Goal: Obtain resource: Download file/media

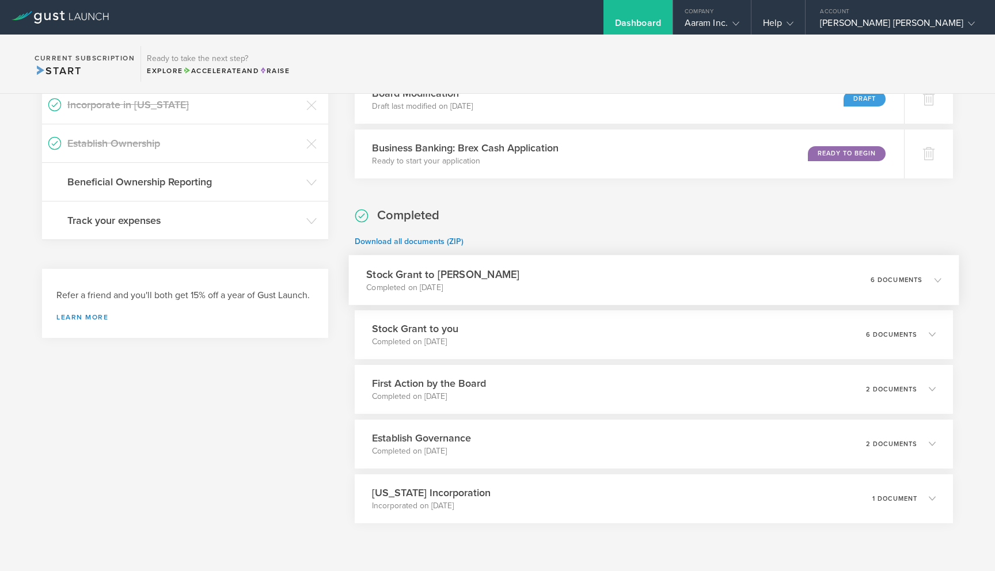
scroll to position [517, 0]
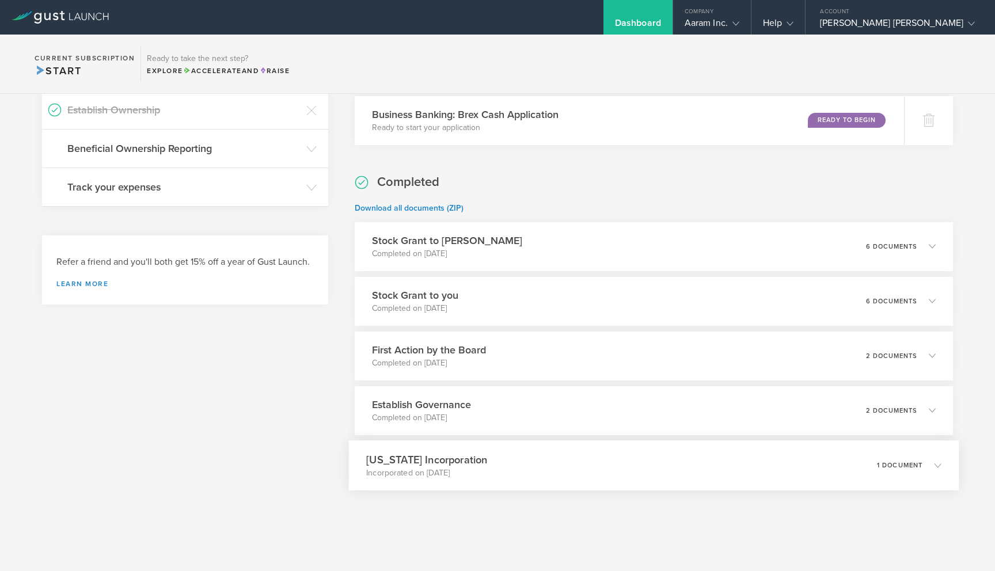
click at [417, 467] on p "Incorporated on [DATE]" at bounding box center [426, 473] width 121 height 12
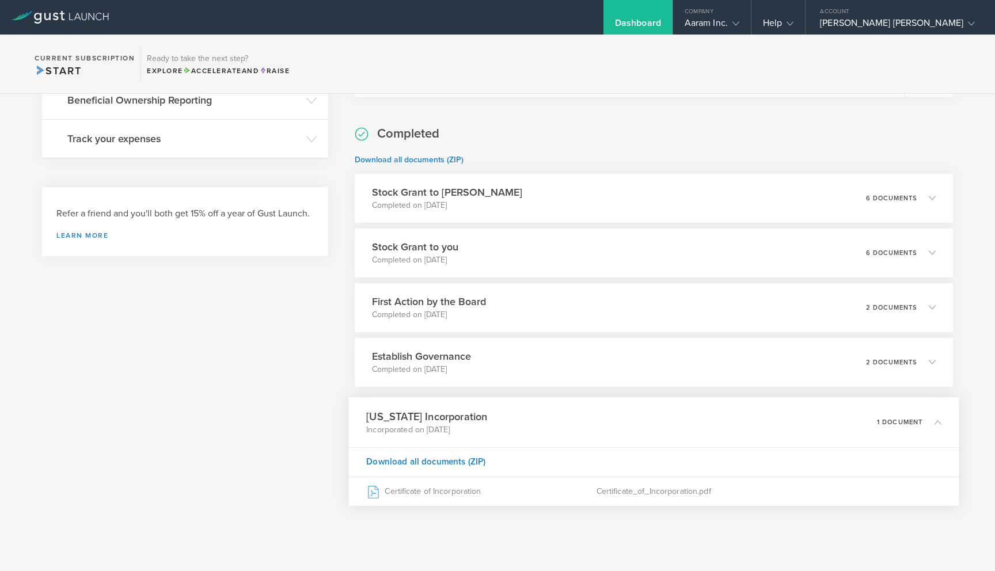
scroll to position [580, 0]
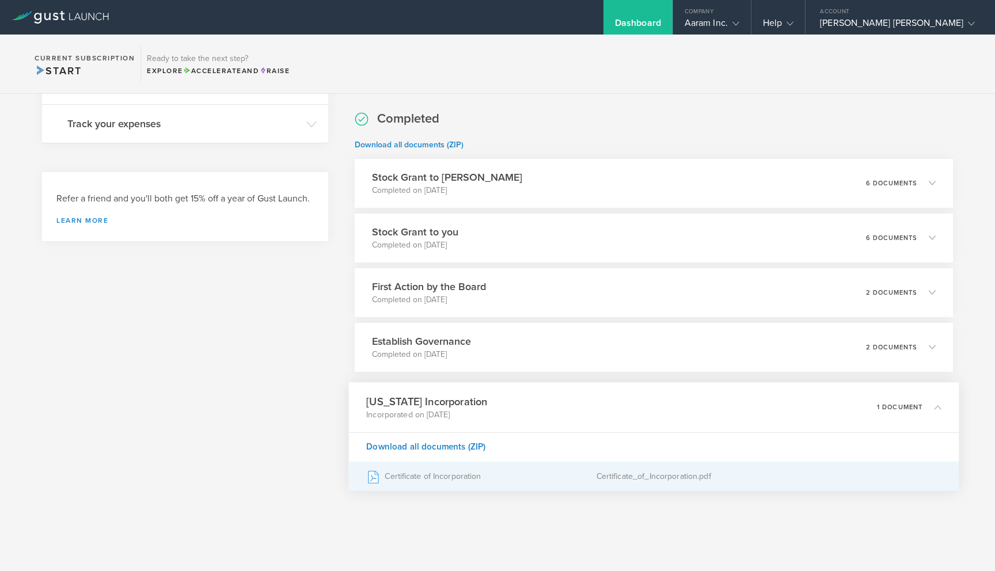
click at [430, 479] on div "Certificate of Incorporation" at bounding box center [481, 476] width 230 height 29
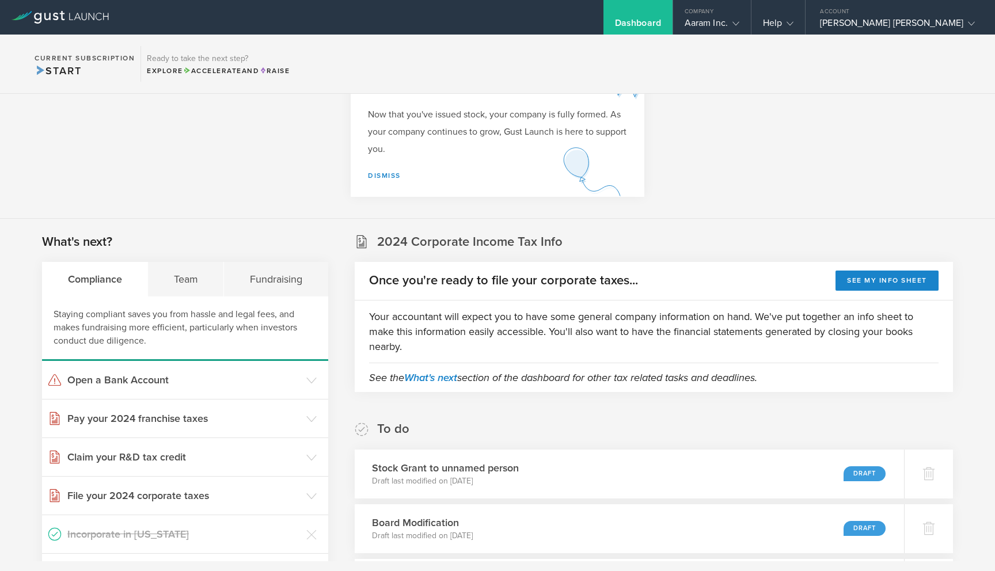
scroll to position [0, 0]
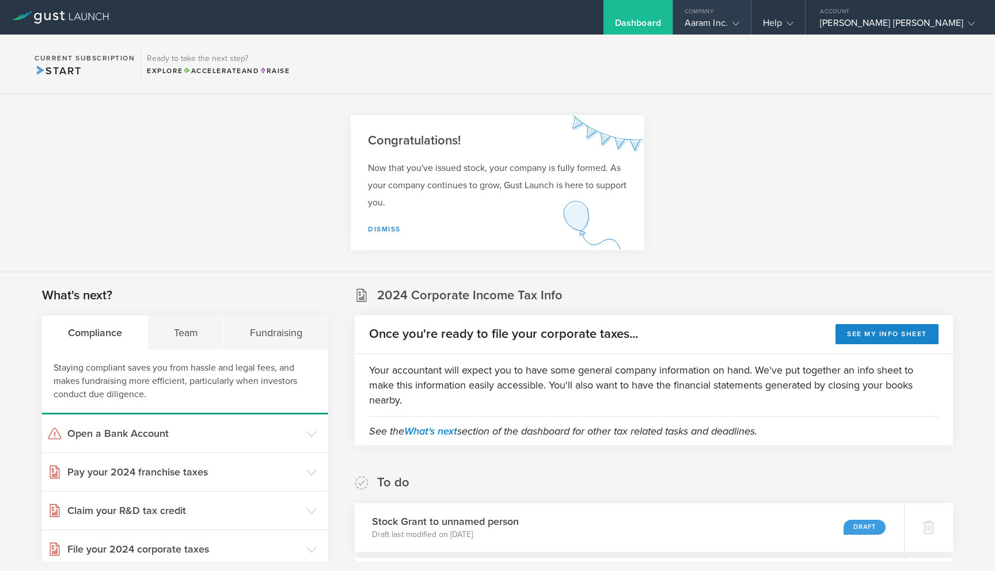
click at [739, 18] on gust-icon at bounding box center [734, 23] width 12 height 12
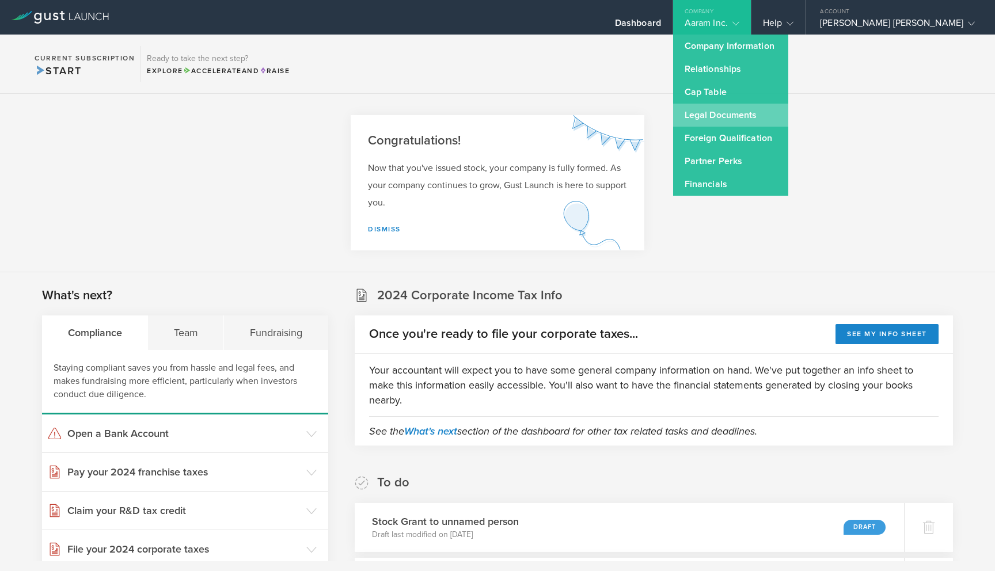
click at [768, 112] on link "Legal Documents" at bounding box center [730, 115] width 115 height 23
